Goal: Information Seeking & Learning: Find specific fact

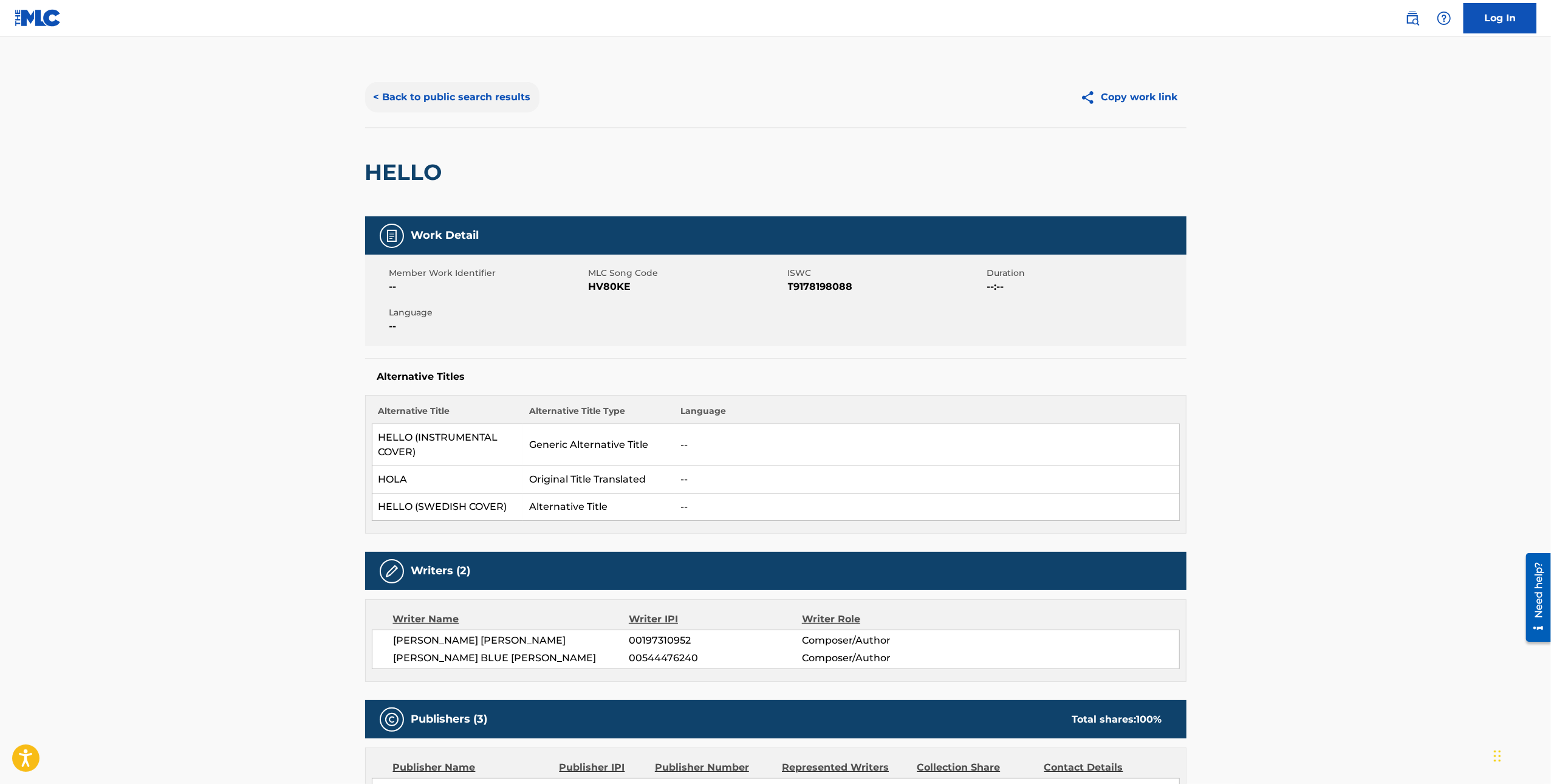
click at [421, 97] on button "< Back to public search results" at bounding box center [452, 97] width 174 height 30
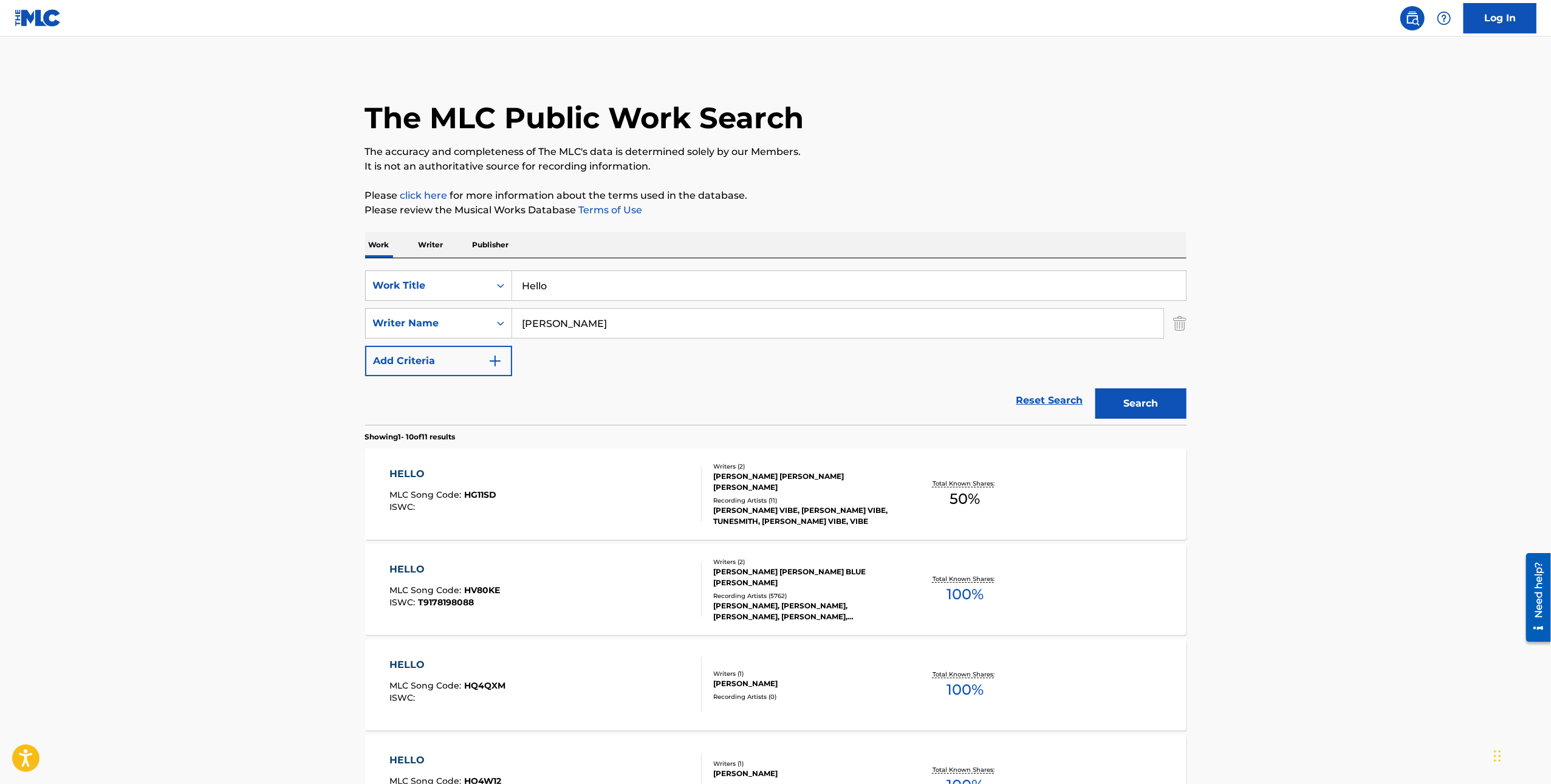
click at [573, 281] on input "Hello" at bounding box center [849, 286] width 674 height 29
click at [573, 323] on input "[PERSON_NAME]" at bounding box center [837, 323] width 652 height 29
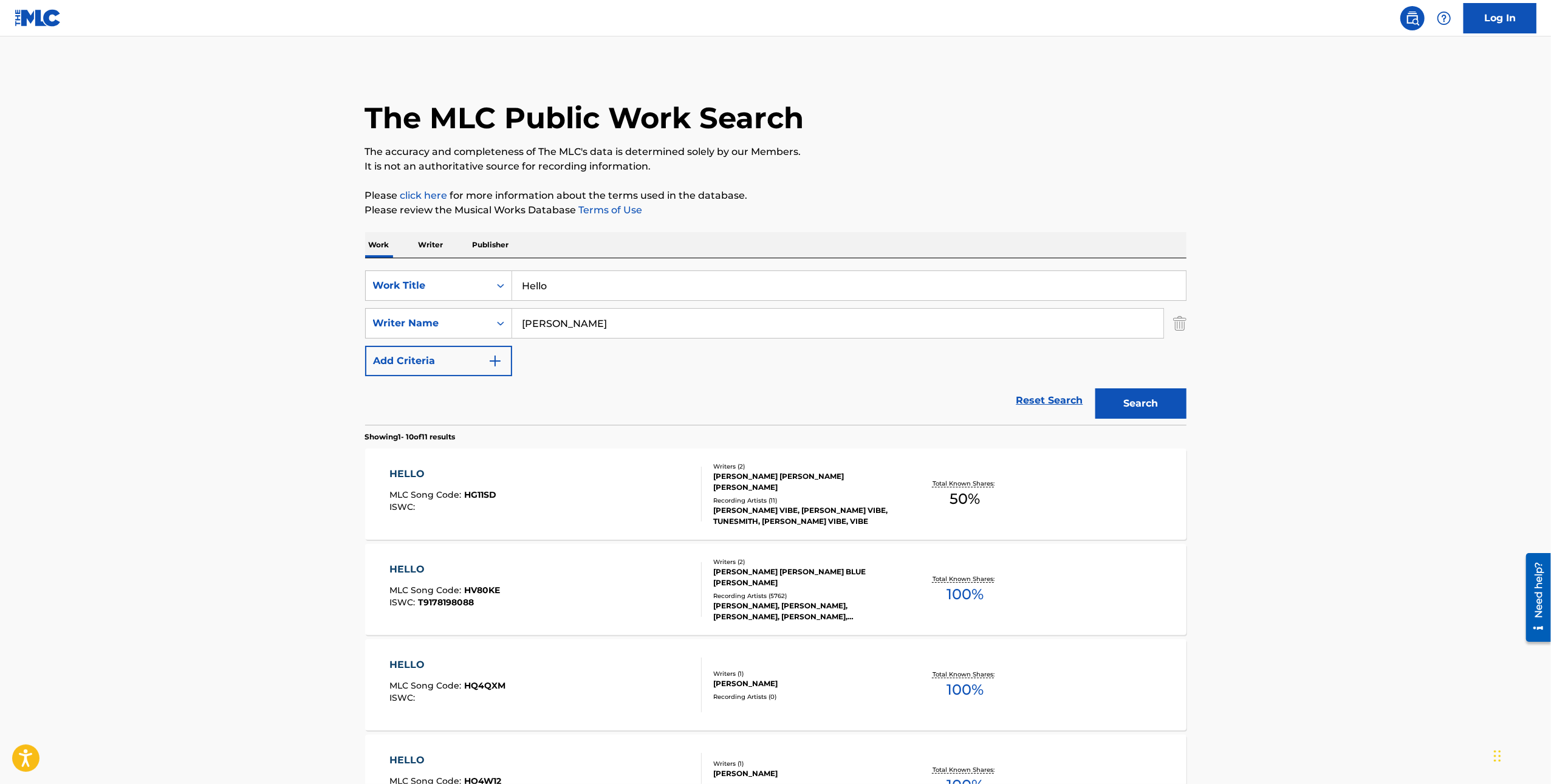
click at [573, 323] on input "[PERSON_NAME]" at bounding box center [837, 323] width 652 height 29
click at [562, 287] on input "Hello" at bounding box center [849, 286] width 674 height 29
type input "Dead Moon Night"
click at [1143, 398] on button "Search" at bounding box center [1141, 403] width 91 height 30
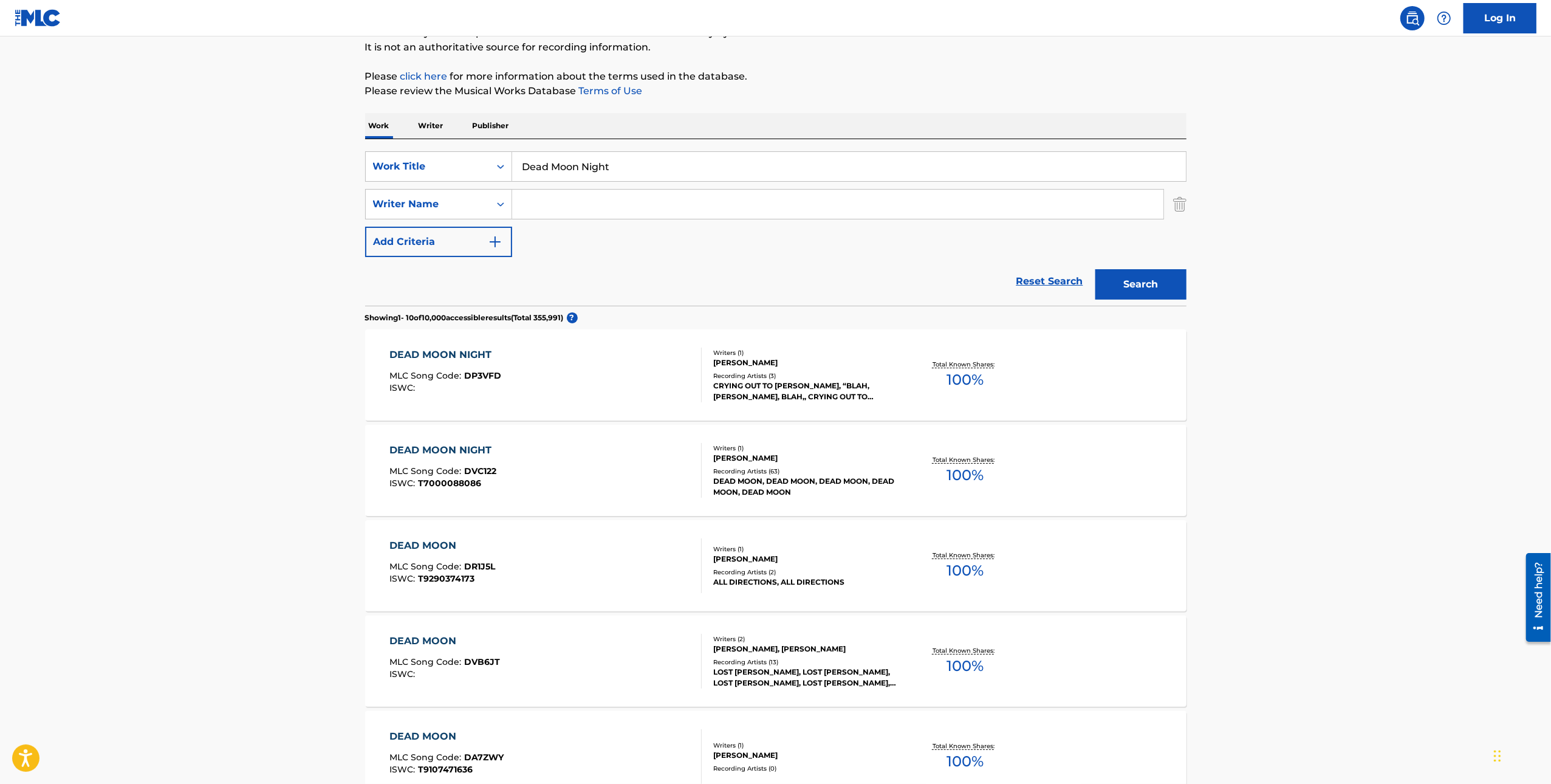
scroll to position [176, 0]
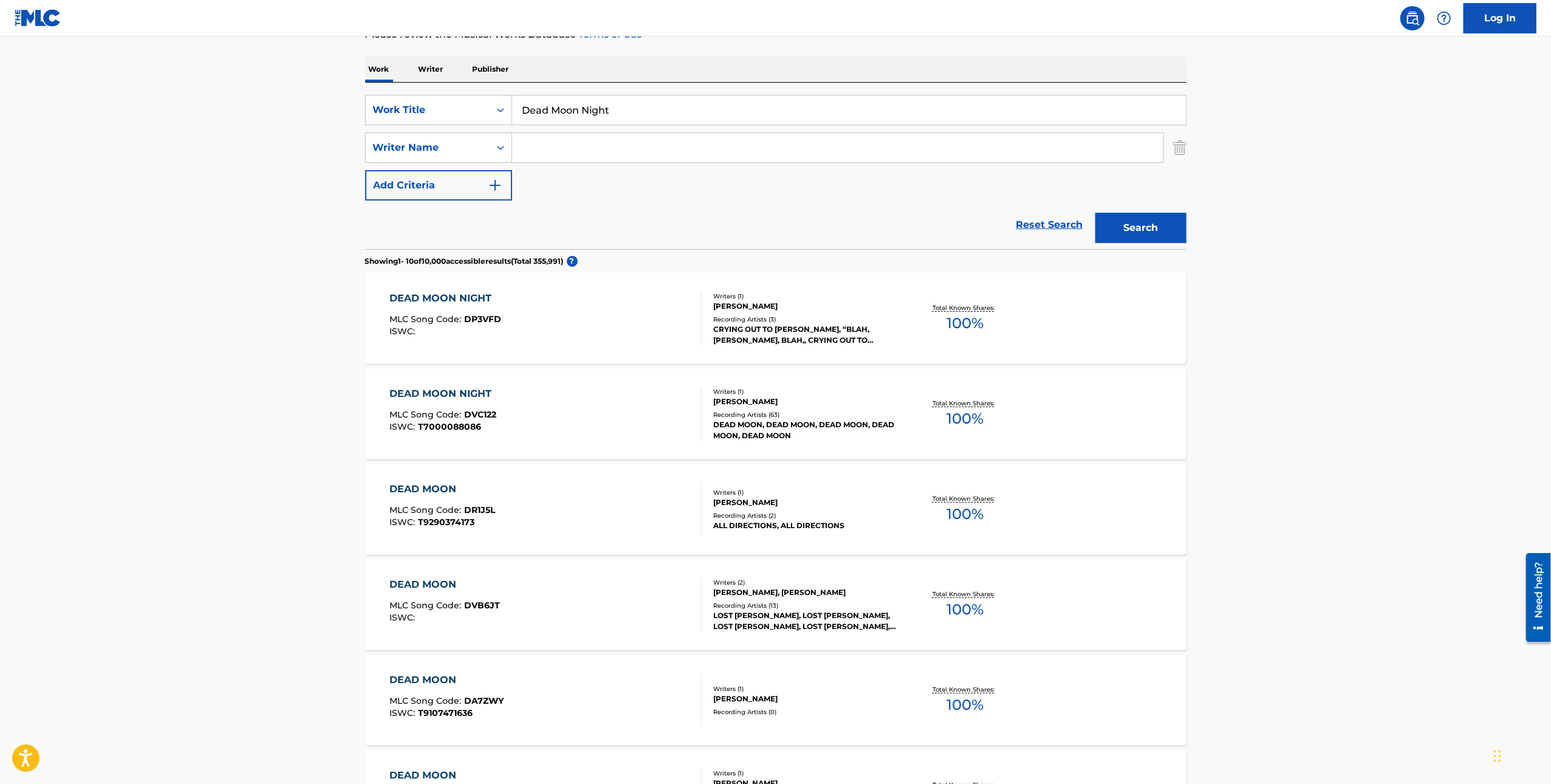
click at [775, 429] on div "DEAD MOON, DEAD MOON, DEAD MOON, DEAD MOON, DEAD MOON" at bounding box center [805, 430] width 184 height 22
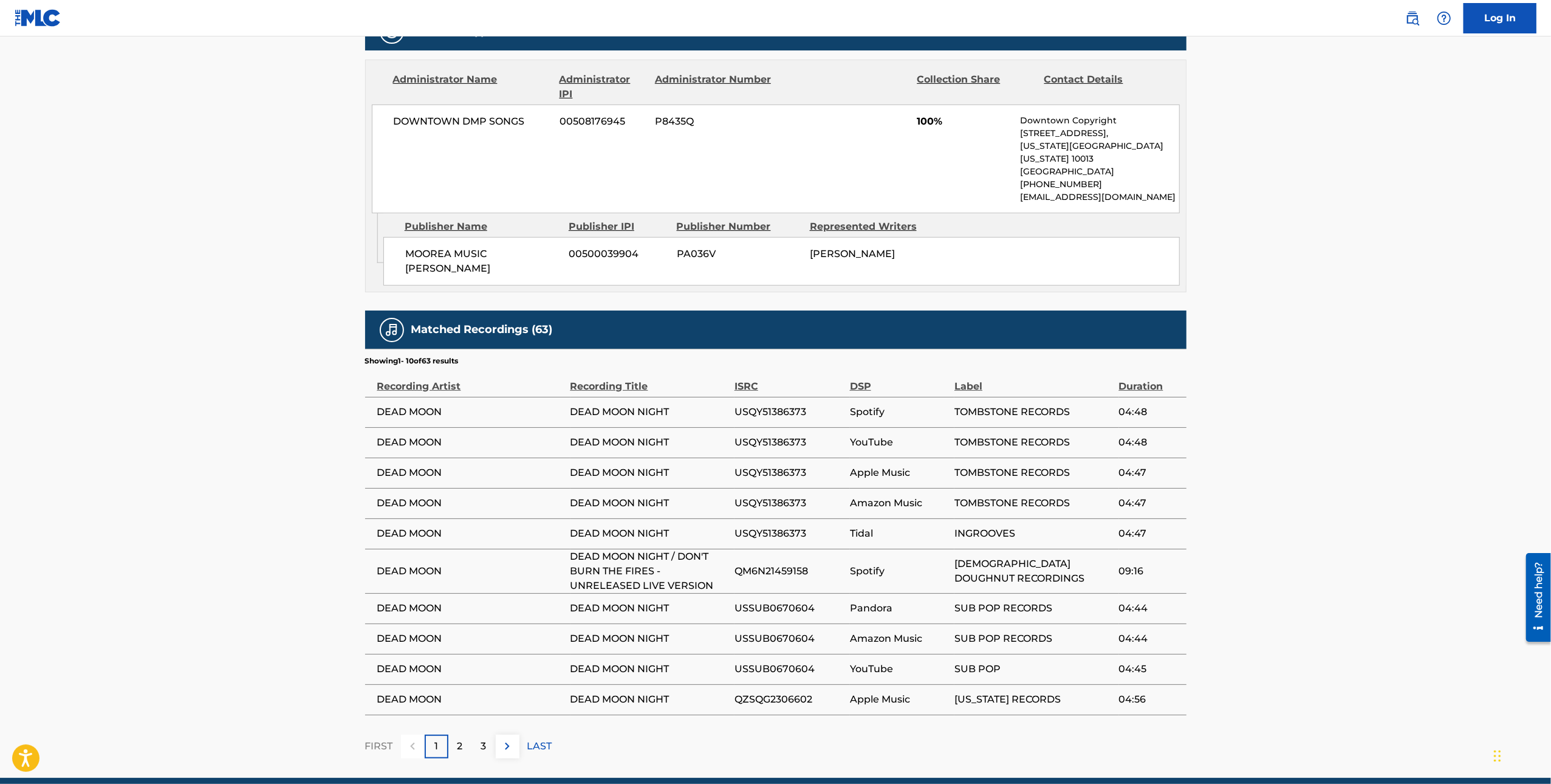
scroll to position [569, 0]
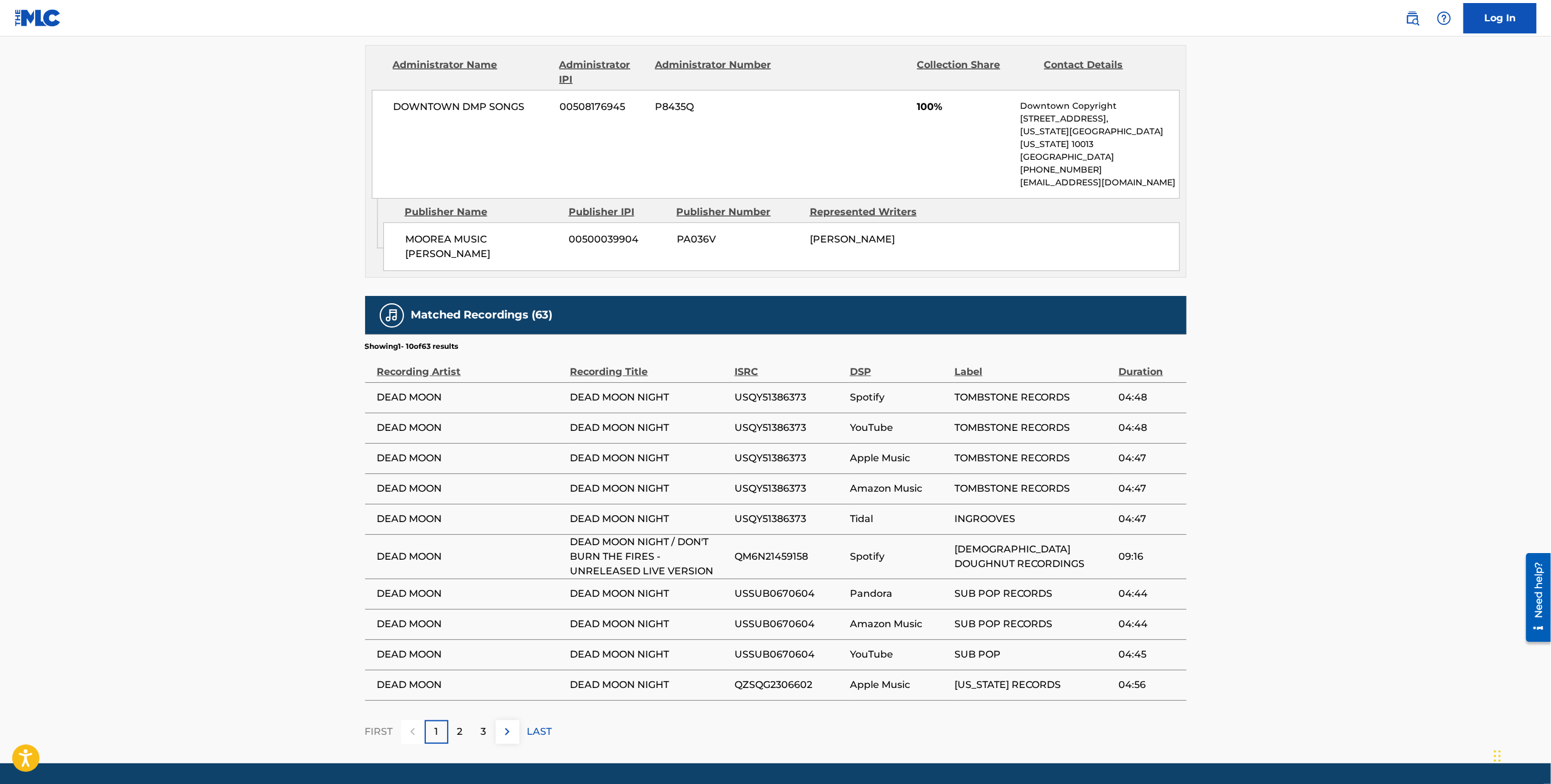
click at [1024, 677] on span "[US_STATE] RECORDS" at bounding box center [1033, 684] width 158 height 15
click at [944, 677] on span "Apple Music" at bounding box center [899, 684] width 98 height 15
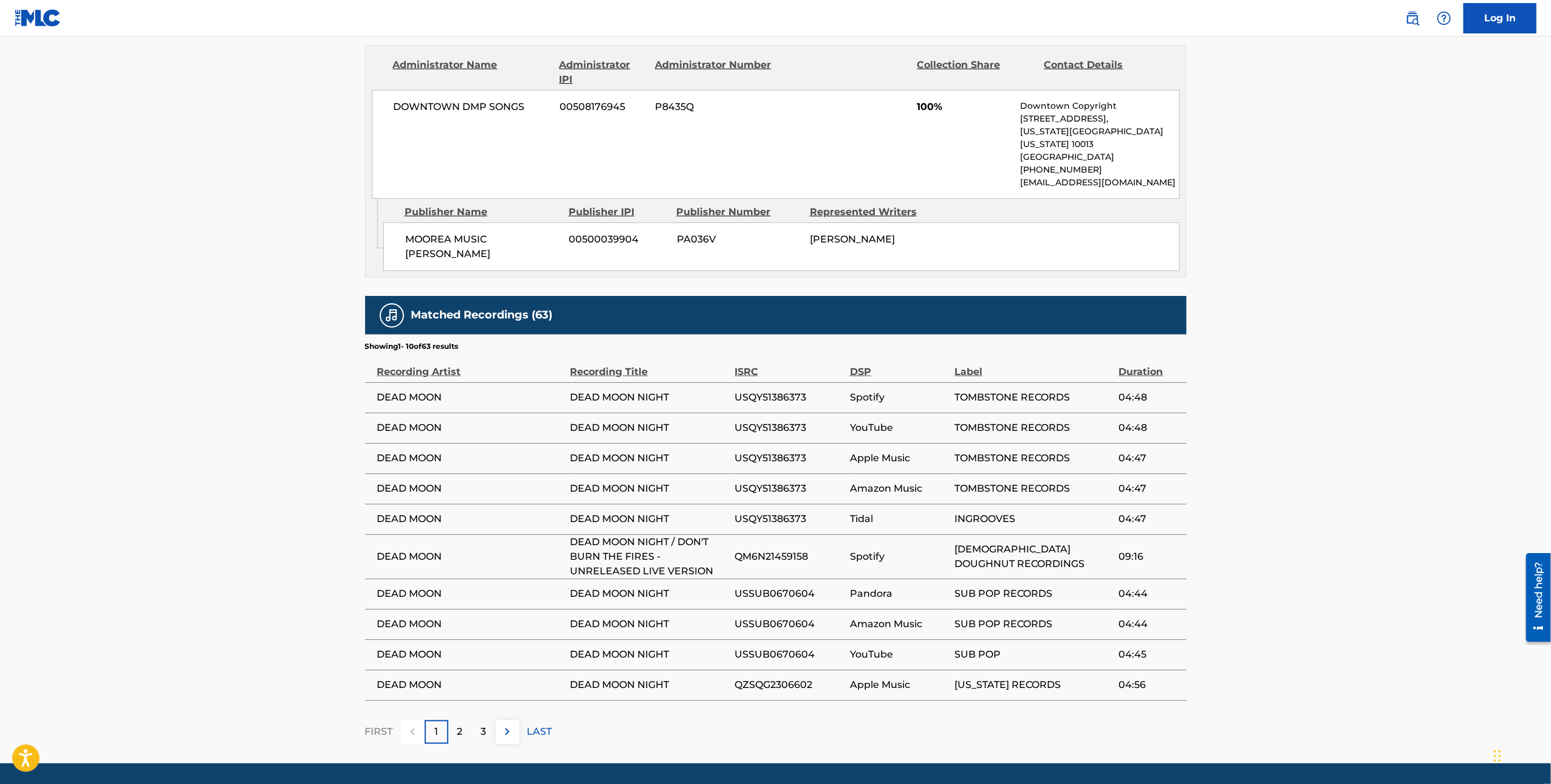
click at [1003, 677] on span "[US_STATE] RECORDS" at bounding box center [1033, 684] width 158 height 15
click at [1008, 679] on span "[US_STATE] RECORDS" at bounding box center [1033, 684] width 158 height 15
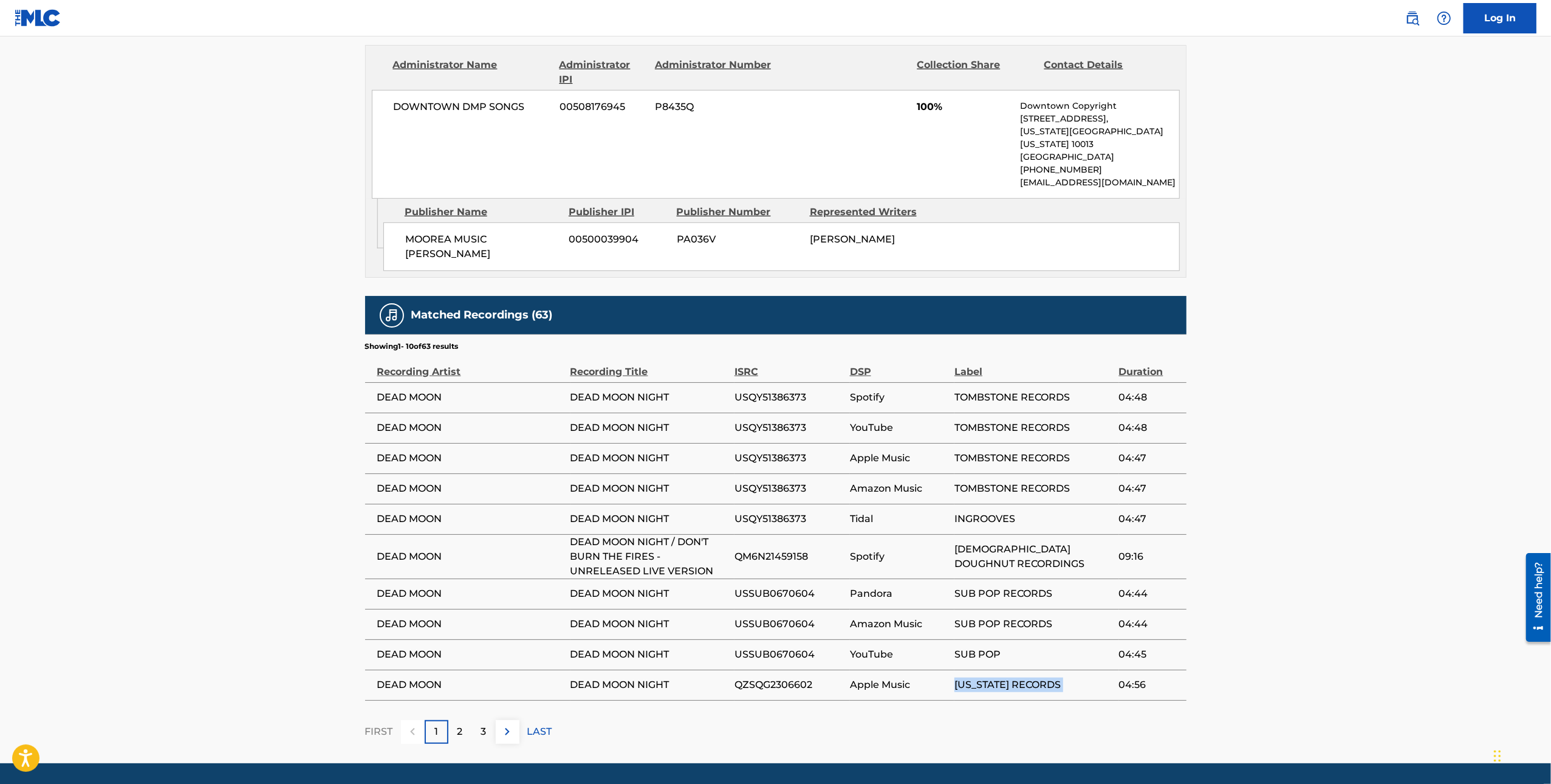
click at [1008, 679] on span "[US_STATE] RECORDS" at bounding box center [1033, 684] width 158 height 15
click at [1005, 481] on span "TOMBSTONE RECORDS" at bounding box center [1033, 488] width 158 height 15
click at [980, 677] on span "[US_STATE] RECORDS" at bounding box center [1033, 684] width 158 height 15
click at [998, 485] on td "TOMBSTONE RECORDS" at bounding box center [1037, 488] width 164 height 30
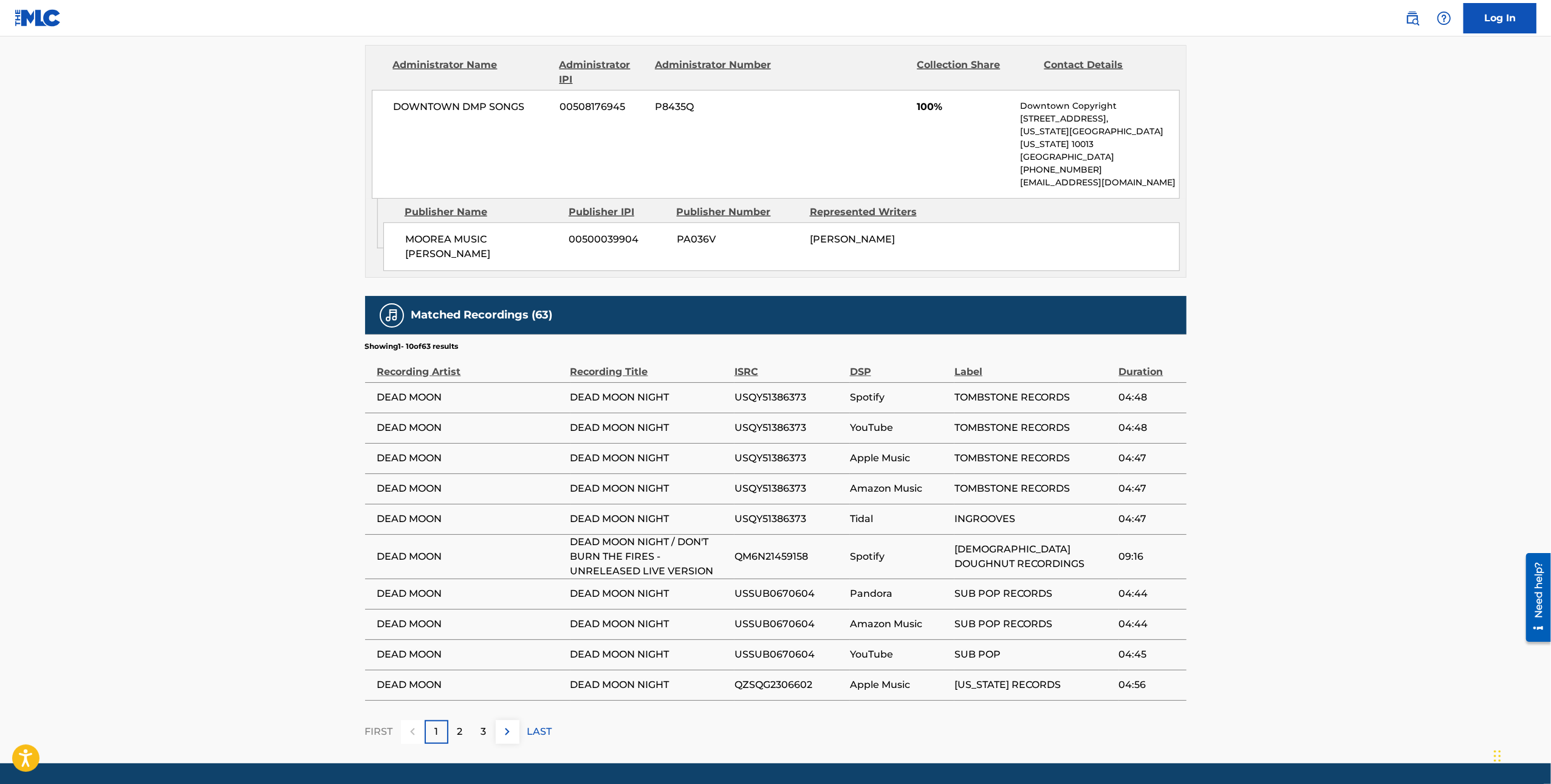
click at [998, 485] on td "TOMBSTONE RECORDS" at bounding box center [1037, 488] width 164 height 30
copy div "TOMBSTONE RECORDS"
click at [1274, 260] on main "< Back to public search results Copy work link DEAD MOON NIGHT Work Detail Memb…" at bounding box center [776, 115] width 1551 height 1296
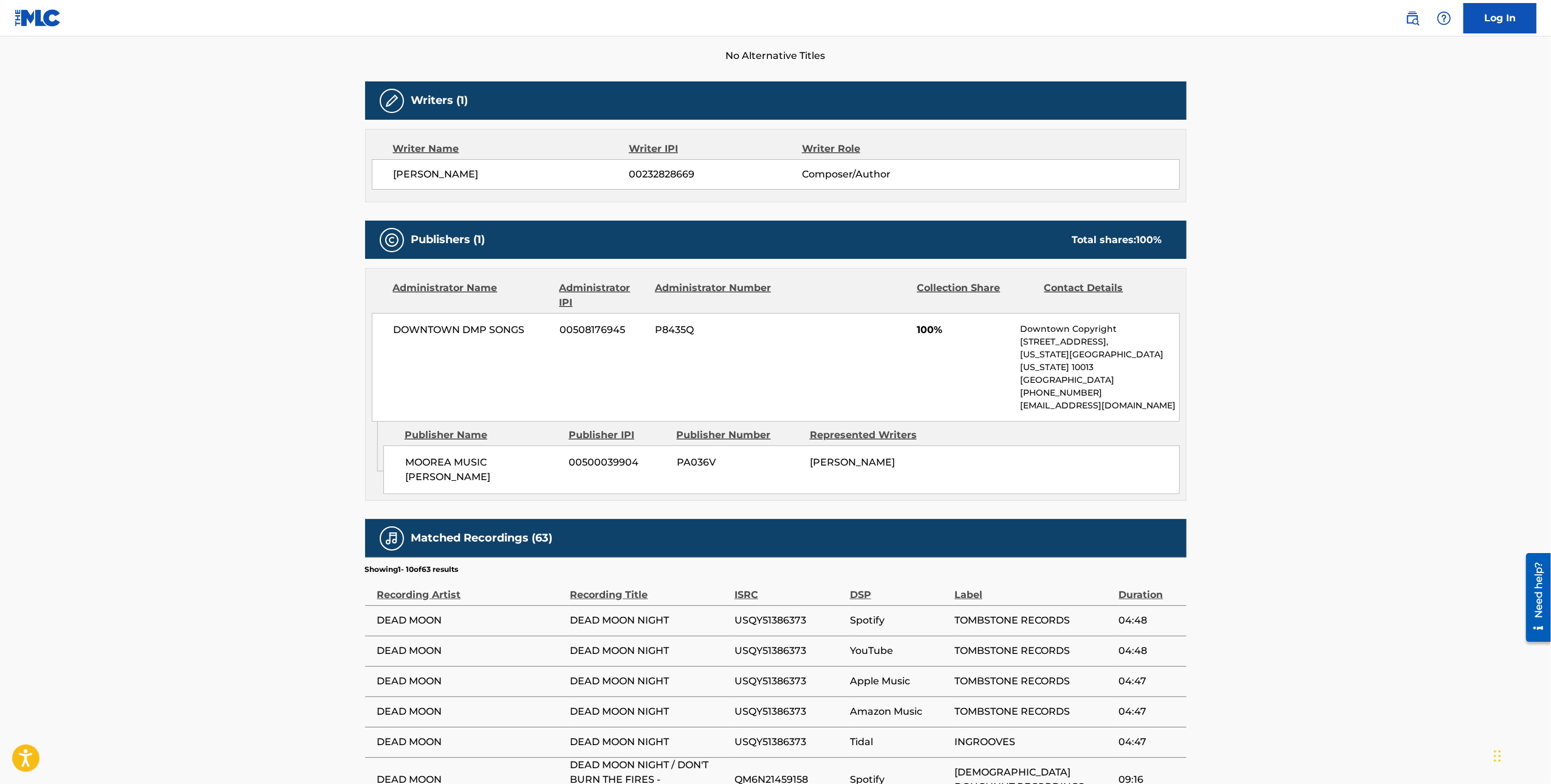
scroll to position [346, 0]
click at [452, 456] on span "MOOREA MUSIC [PERSON_NAME]" at bounding box center [483, 470] width 155 height 29
drag, startPoint x: 492, startPoint y: 455, endPoint x: 500, endPoint y: 473, distance: 19.7
click at [500, 473] on span "MOOREA MUSIC [PERSON_NAME]" at bounding box center [483, 470] width 155 height 29
click at [855, 457] on span "[PERSON_NAME]" at bounding box center [852, 462] width 85 height 12
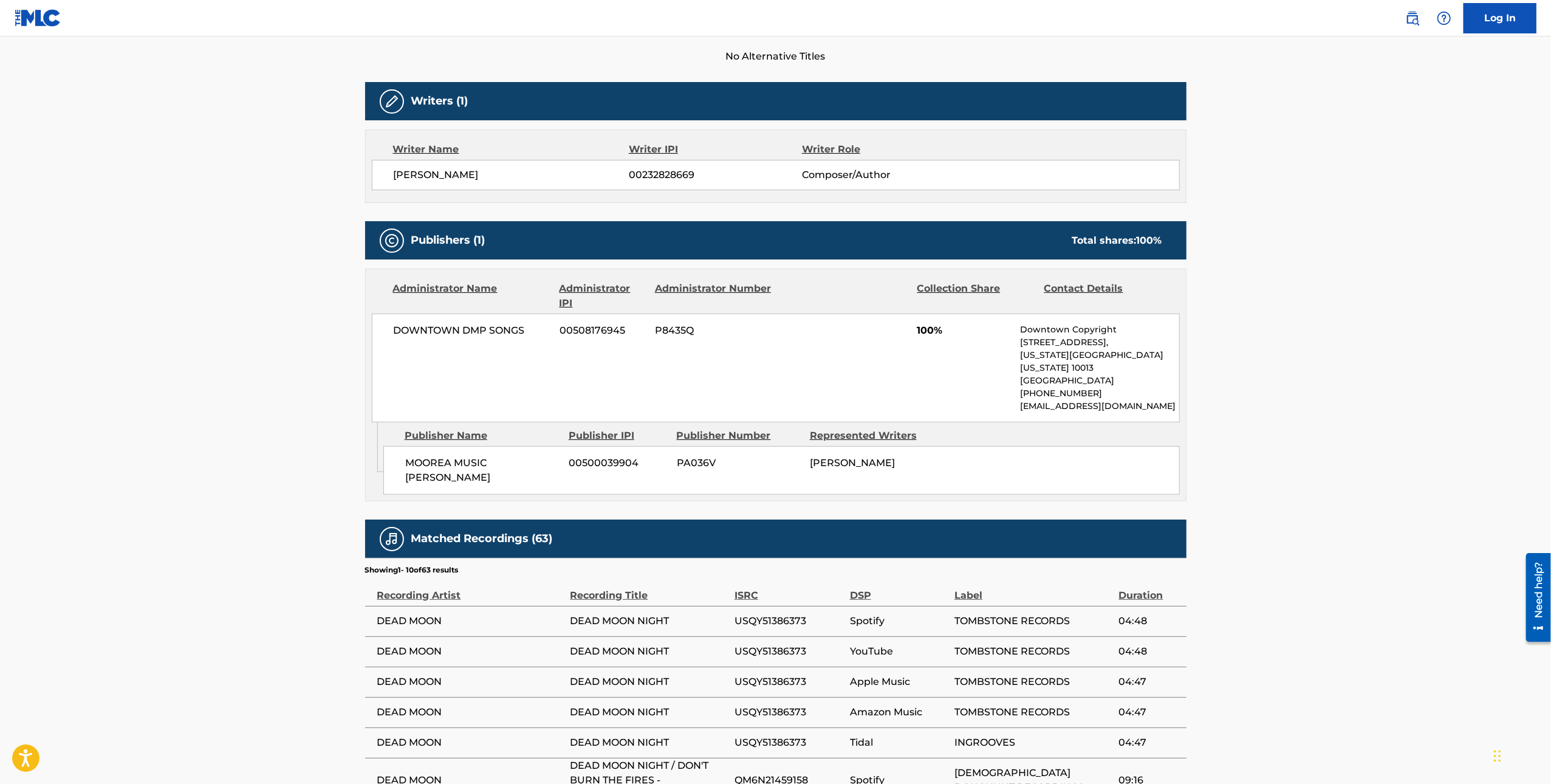
click at [841, 457] on span "[PERSON_NAME]" at bounding box center [852, 462] width 85 height 12
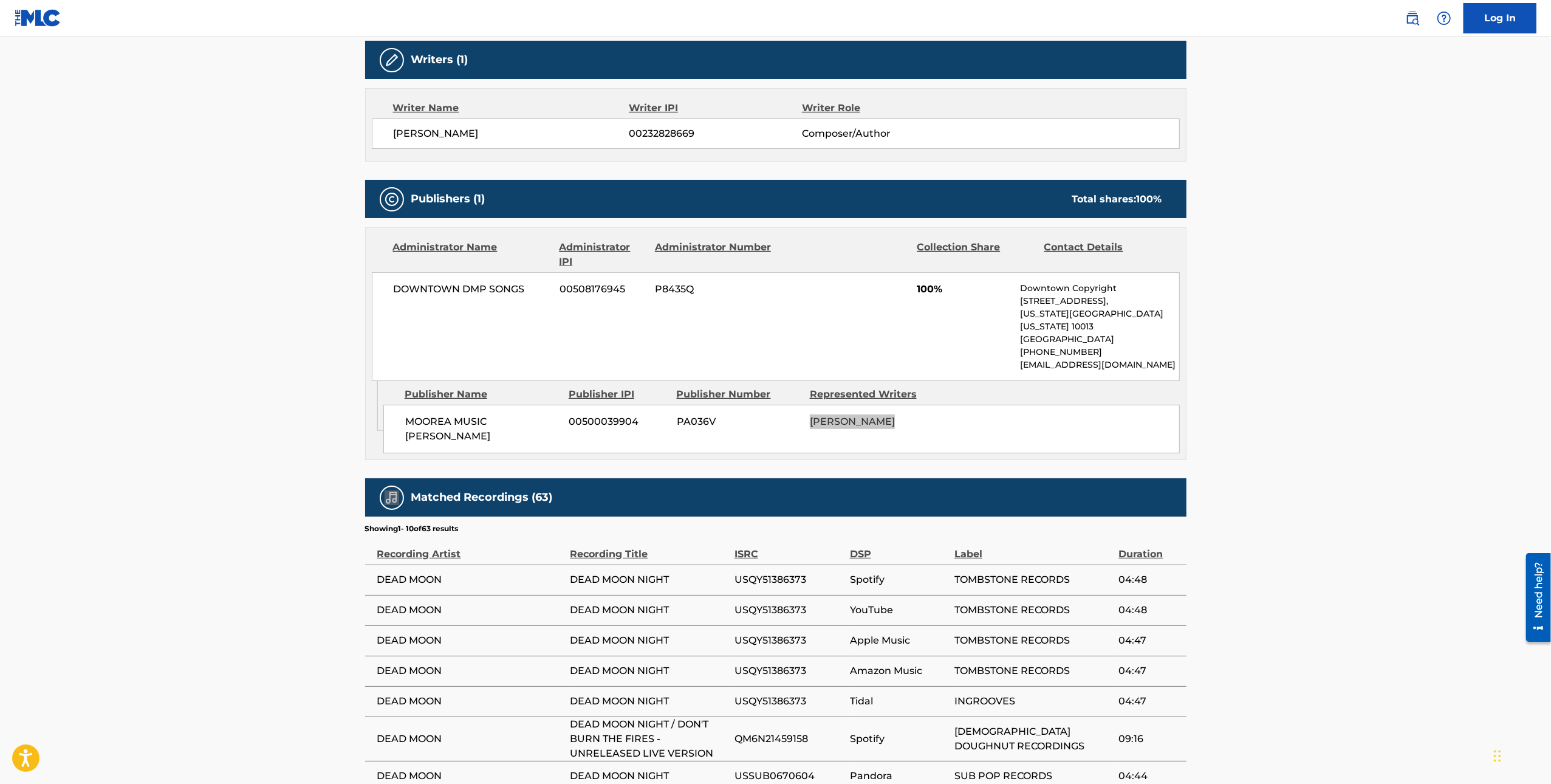
scroll to position [596, 0]
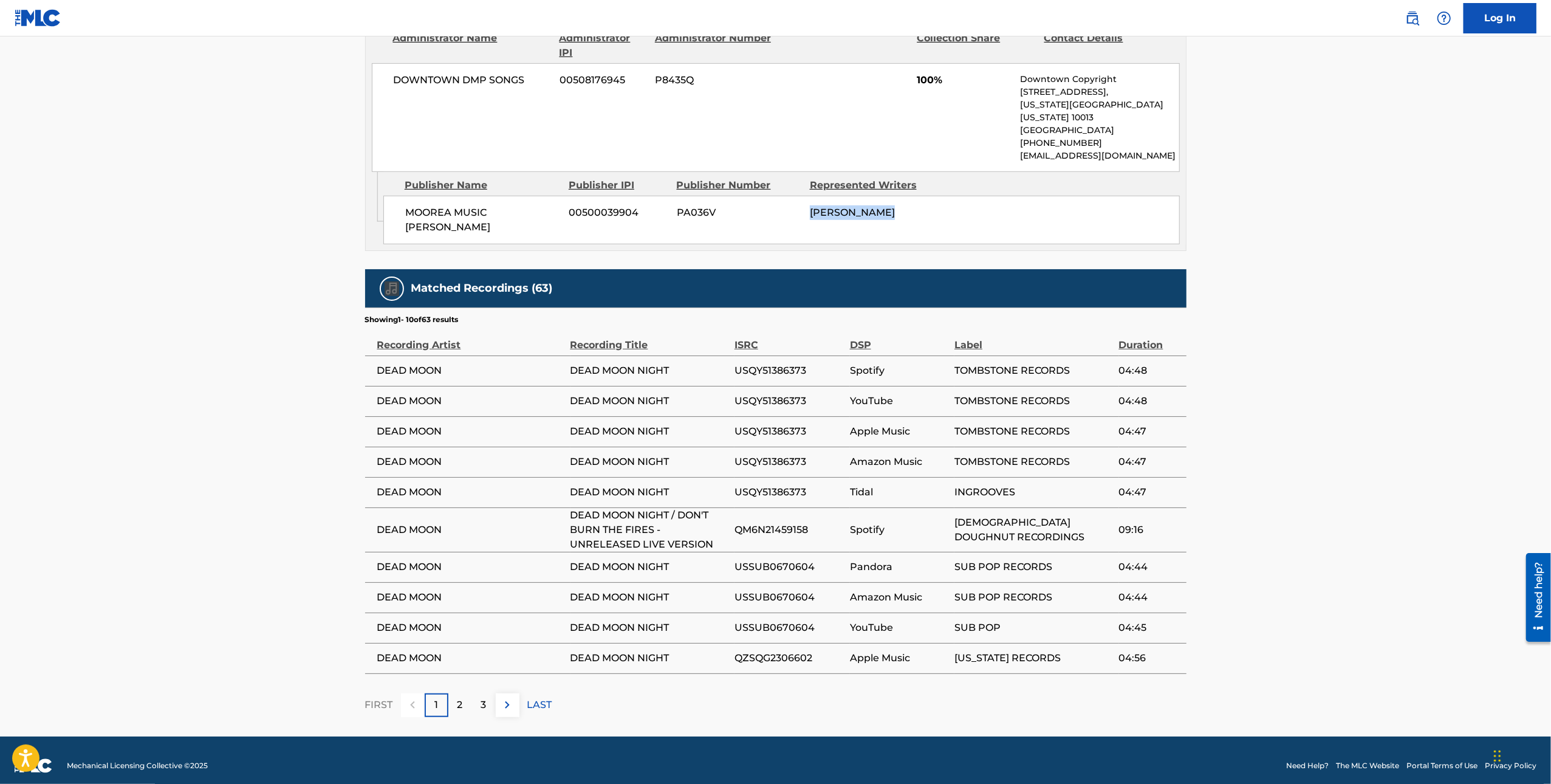
click at [908, 651] on span "Apple Music" at bounding box center [899, 658] width 98 height 15
click at [837, 652] on span "QZSQG2306602" at bounding box center [789, 658] width 109 height 15
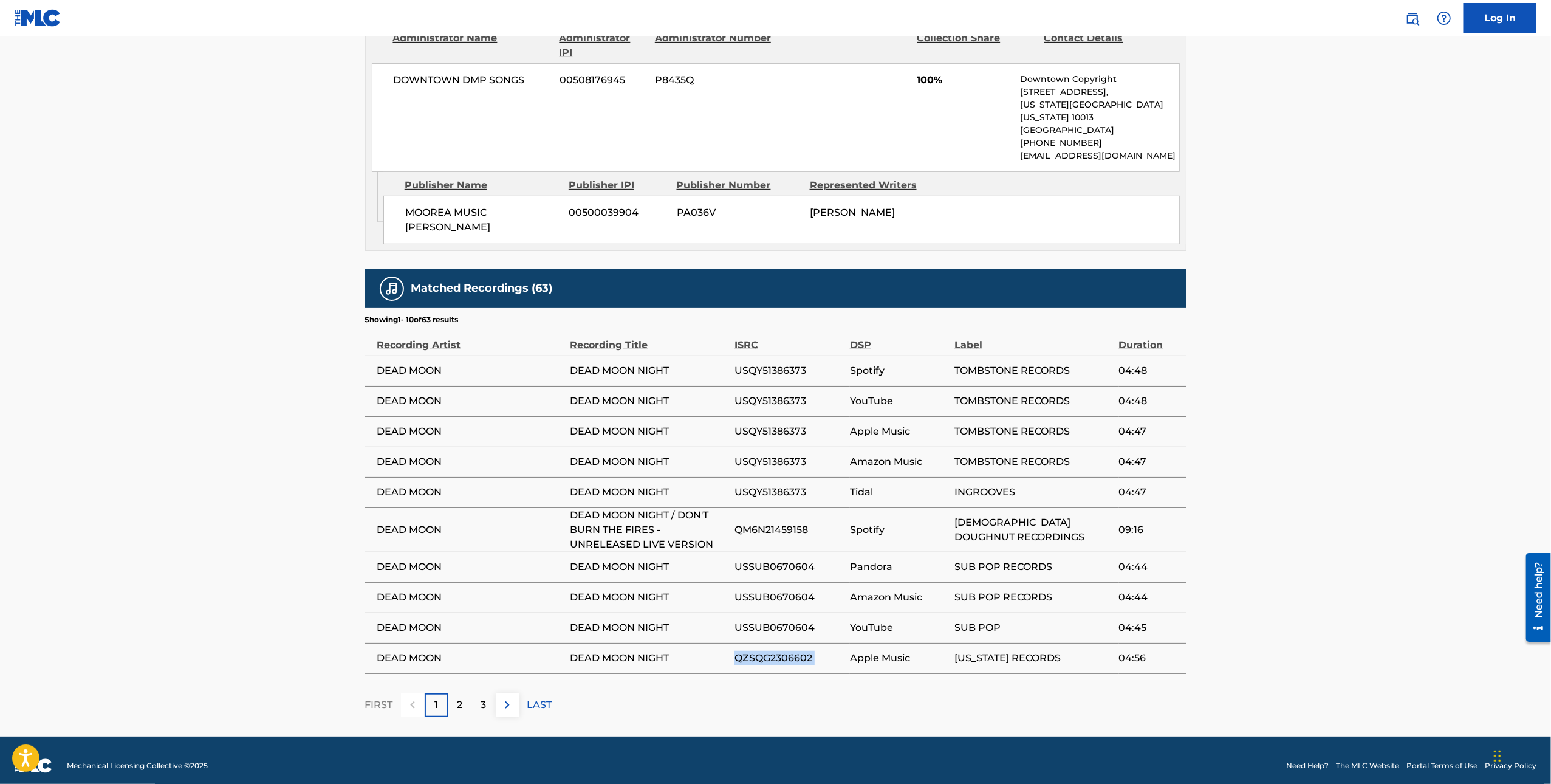
click at [837, 652] on span "QZSQG2306602" at bounding box center [789, 658] width 109 height 15
drag, startPoint x: 1169, startPoint y: 641, endPoint x: 371, endPoint y: 651, distance: 798.1
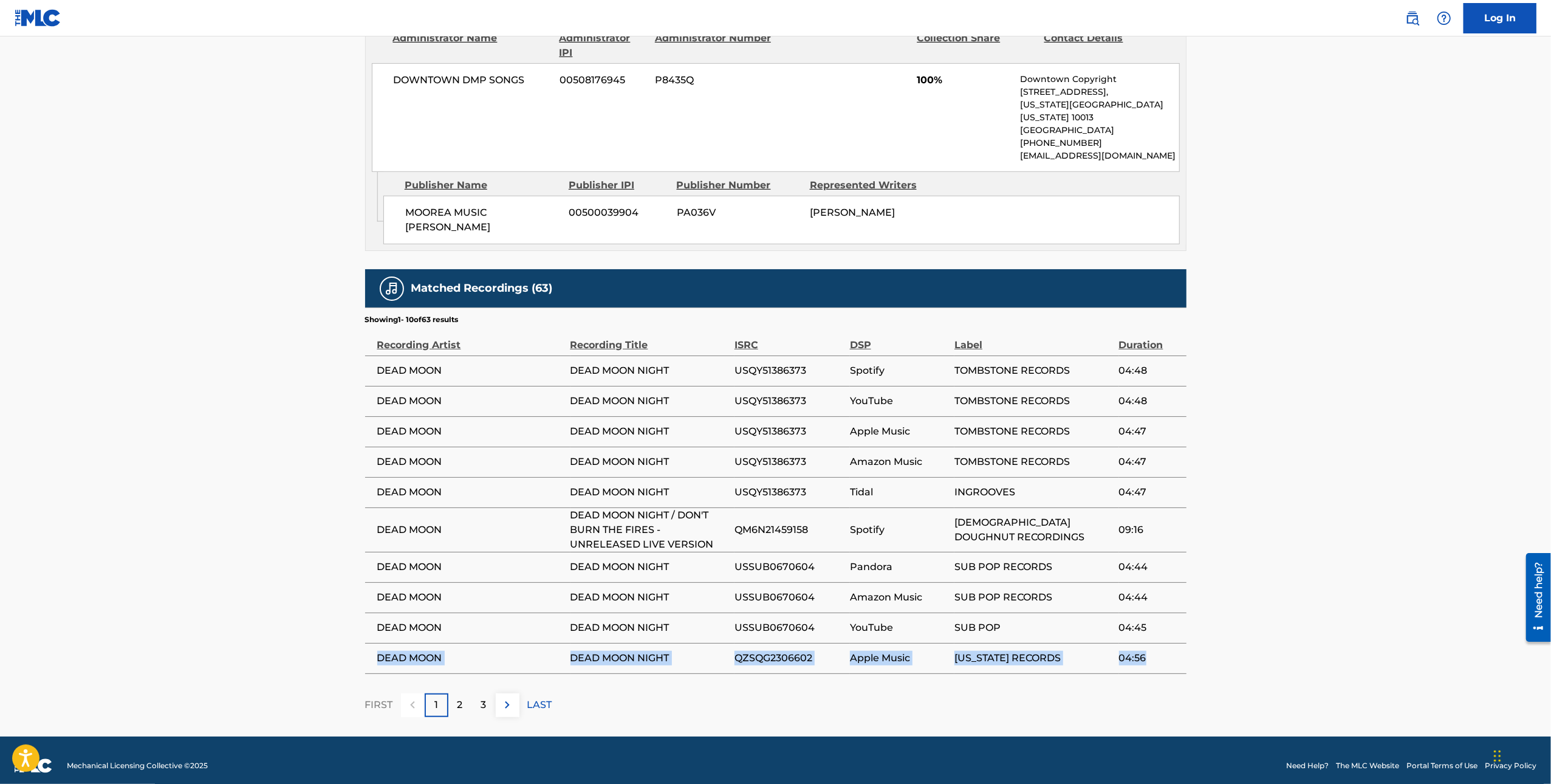
click at [371, 651] on tr "DEAD MOON DEAD MOON NIGHT QZSQG2306602 Apple Music [US_STATE] RECORDS 04:56" at bounding box center [776, 658] width 821 height 30
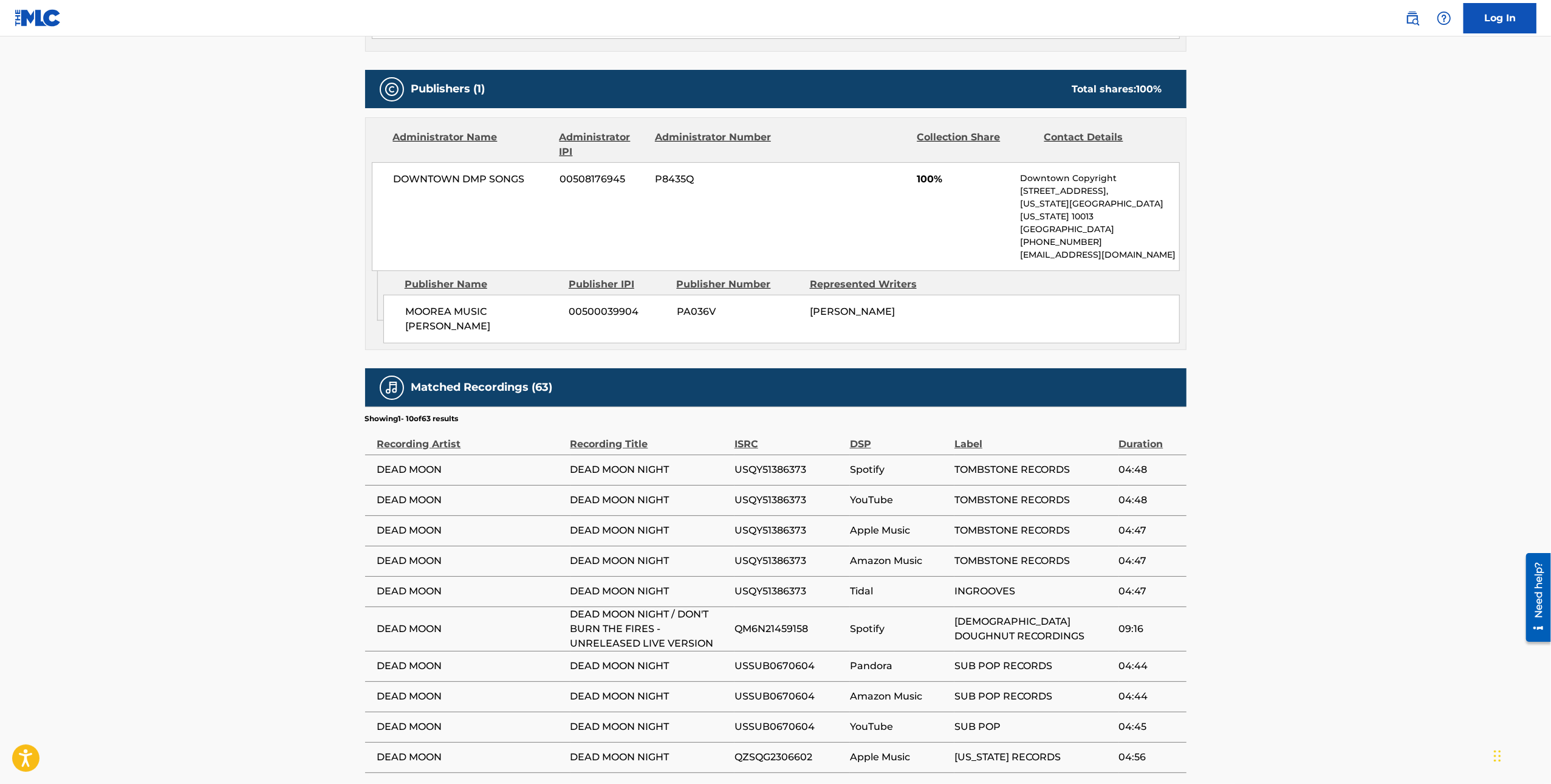
click at [433, 304] on span "MOOREA MUSIC [PERSON_NAME]" at bounding box center [483, 319] width 155 height 29
copy div "MOOREA MUSIC [PERSON_NAME]"
click at [594, 304] on span "00500039904" at bounding box center [618, 311] width 98 height 15
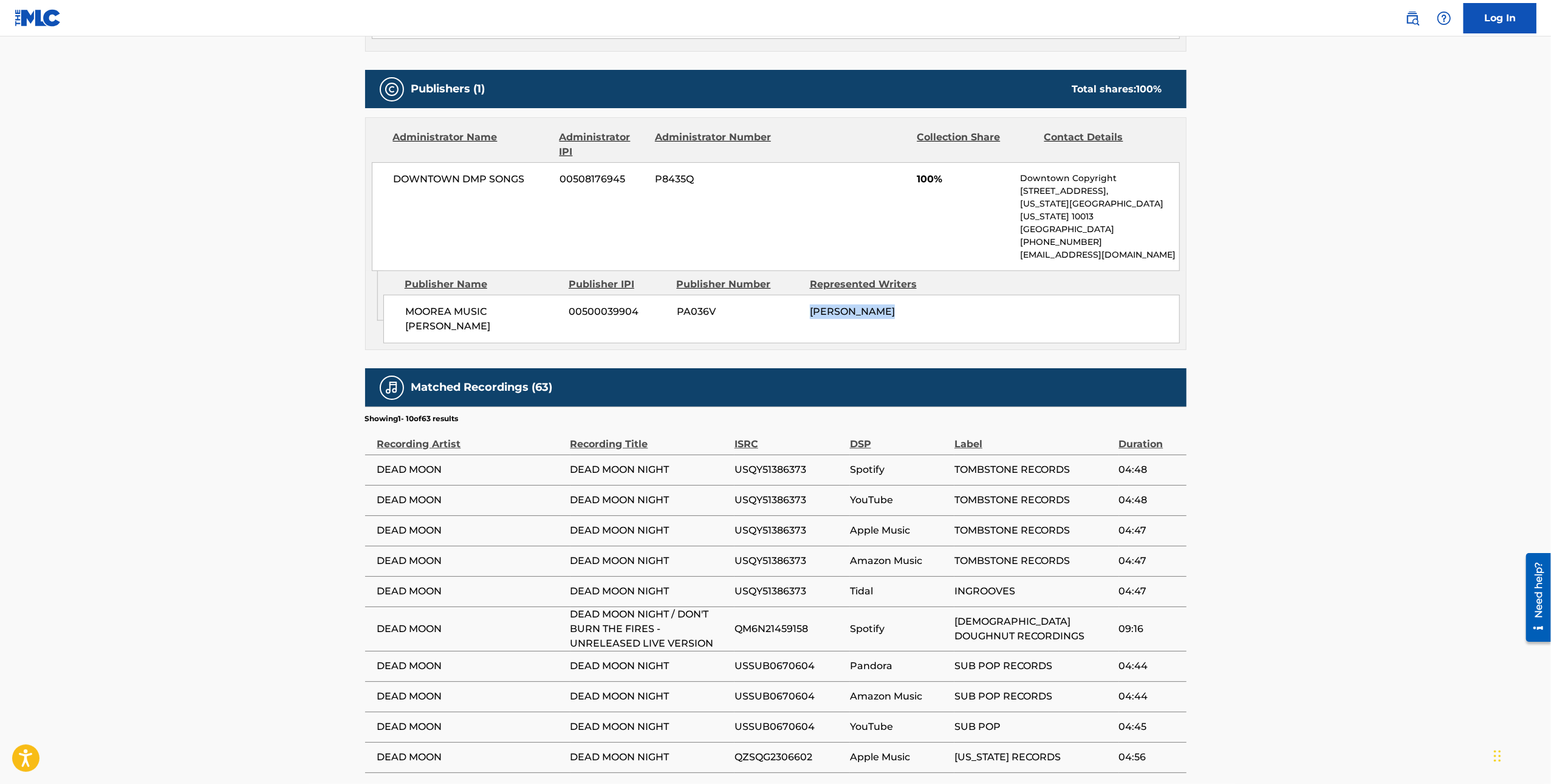
drag, startPoint x: 793, startPoint y: 300, endPoint x: 894, endPoint y: 300, distance: 101.0
click at [894, 300] on div "MOOREA MUSIC [PERSON_NAME] 00500039904 PA036V [PERSON_NAME]" at bounding box center [782, 318] width 796 height 49
copy div "[PERSON_NAME]"
click at [334, 230] on main "< Back to public search results Copy work link DEAD MOON NIGHT Work Detail Memb…" at bounding box center [776, 187] width 1551 height 1296
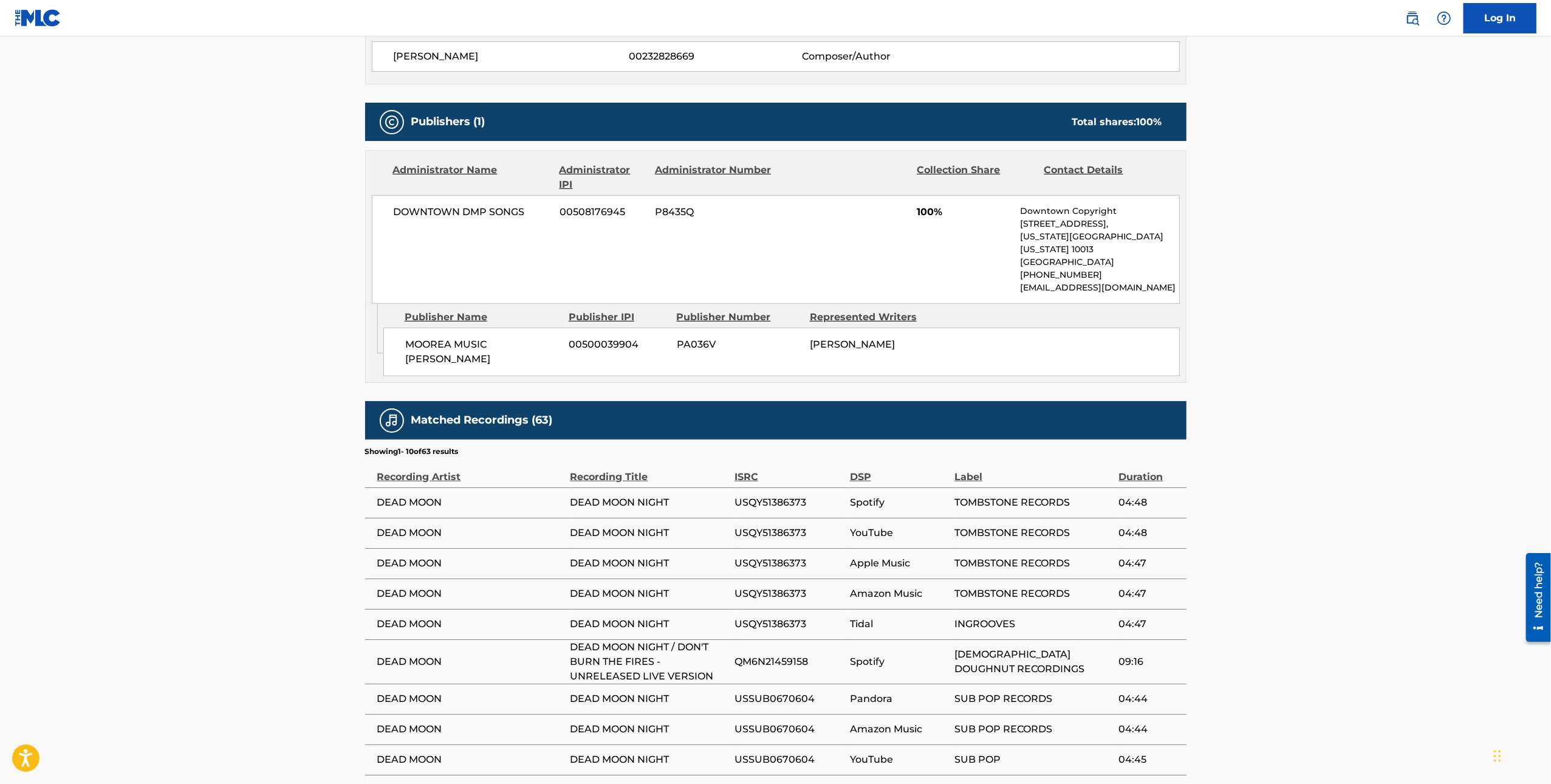
scroll to position [457, 0]
